Goal: Task Accomplishment & Management: Use online tool/utility

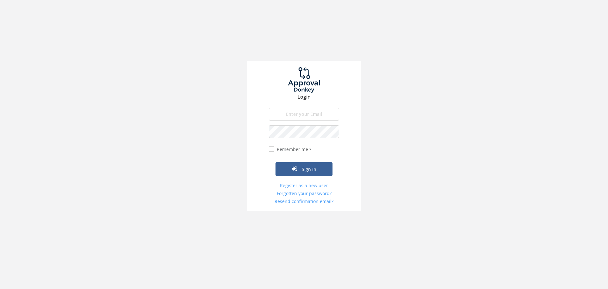
click at [306, 118] on input "email" at bounding box center [304, 114] width 70 height 13
type input "[PERSON_NAME][EMAIL_ADDRESS][DOMAIN_NAME]"
click at [276, 162] on button "Sign in" at bounding box center [304, 169] width 57 height 14
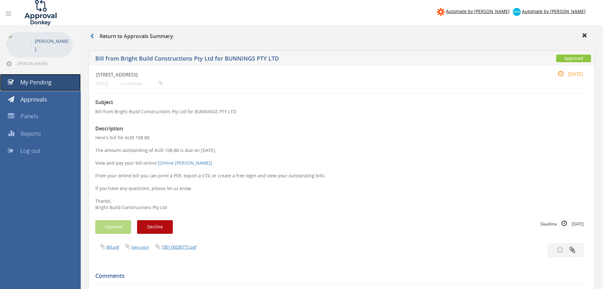
click at [37, 80] on span "My Pending" at bounding box center [35, 82] width 31 height 8
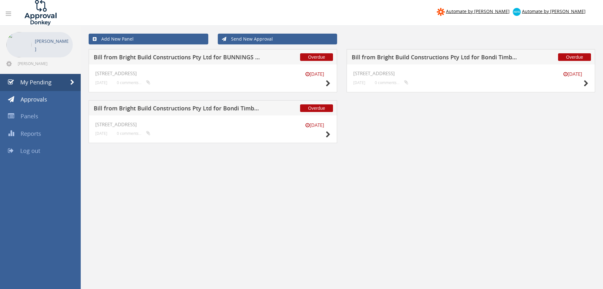
click at [188, 58] on h5 "Bill from Bright Build Constructions Pty Ltd for BUNNINGS PTY LTD" at bounding box center [177, 58] width 167 height 8
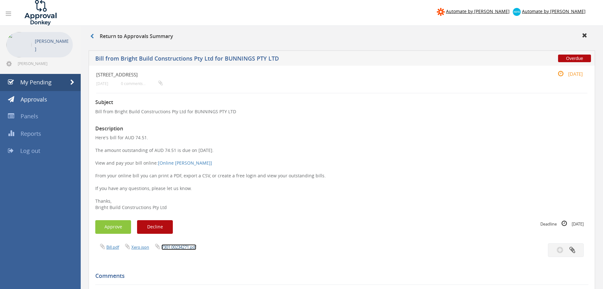
click at [180, 247] on link "7301.00234271.pdf" at bounding box center [179, 247] width 35 height 6
click at [115, 228] on button "Approve" at bounding box center [113, 227] width 36 height 14
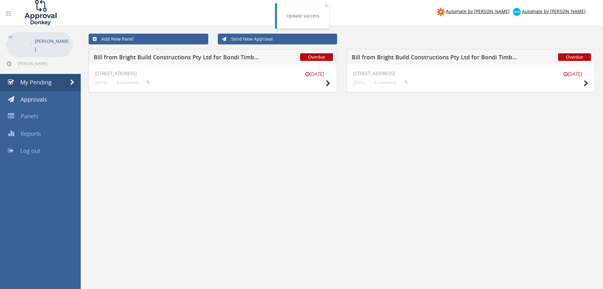
click at [155, 57] on h5 "Bill from Bright Build Constructions Pty Ltd for Bondi Timber & Hardware" at bounding box center [177, 58] width 167 height 8
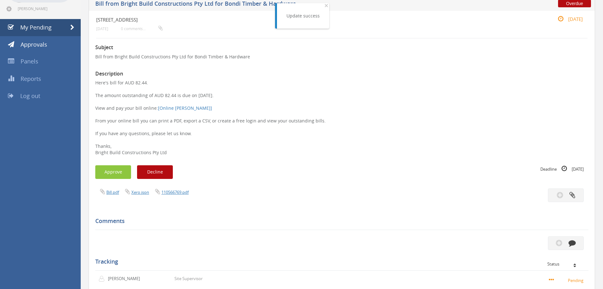
scroll to position [63, 0]
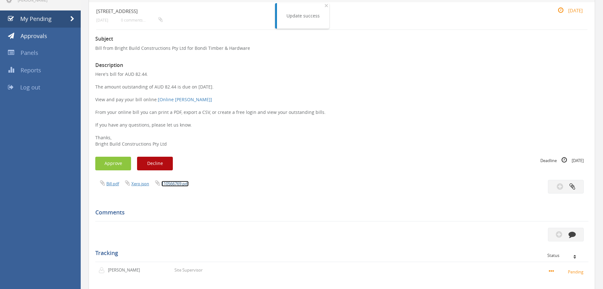
click at [180, 184] on link "110566769.pdf" at bounding box center [175, 184] width 27 height 6
click at [120, 161] on button "Approve" at bounding box center [113, 163] width 36 height 14
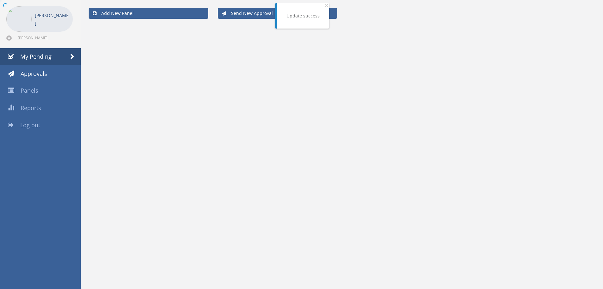
scroll to position [26, 0]
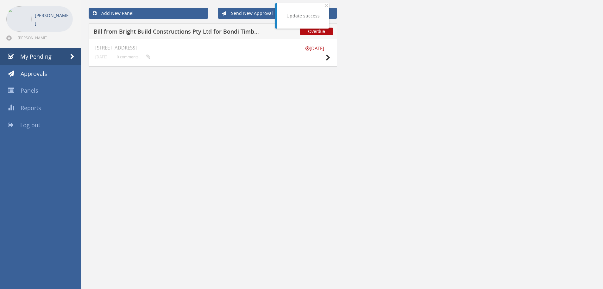
click at [192, 33] on h5 "Bill from Bright Build Constructions Pty Ltd for Bondi Timber & Hardware" at bounding box center [177, 33] width 167 height 8
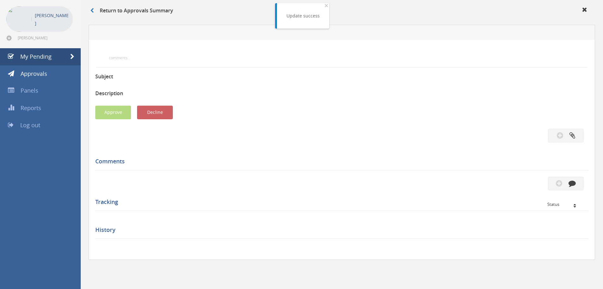
scroll to position [63, 0]
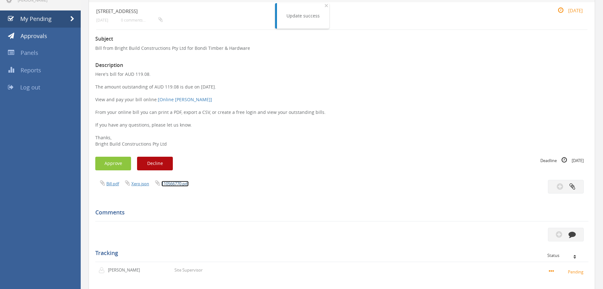
click at [181, 182] on link "110566770.pdf" at bounding box center [175, 184] width 27 height 6
click at [121, 161] on button "Approve" at bounding box center [113, 163] width 36 height 14
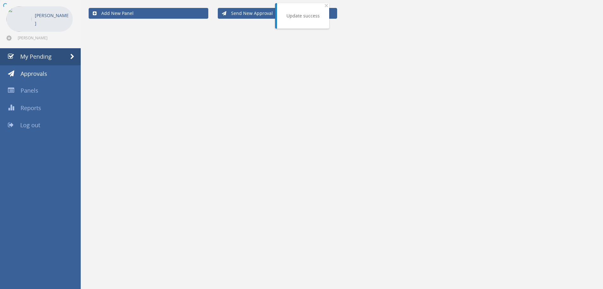
scroll to position [26, 0]
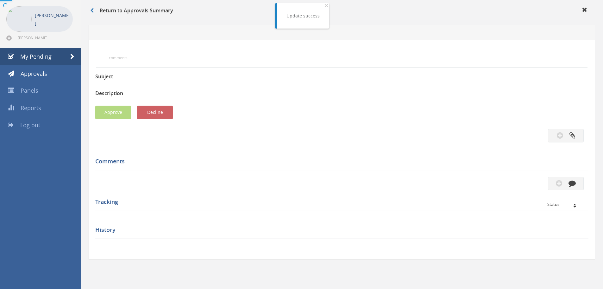
scroll to position [63, 0]
